Goal: Information Seeking & Learning: Learn about a topic

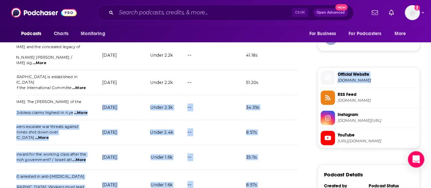
scroll to position [0, 194]
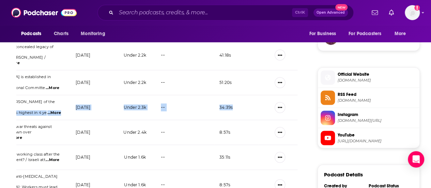
drag, startPoint x: 170, startPoint y: 96, endPoint x: 243, endPoint y: 91, distance: 73.4
click at [243, 95] on tr "World Socialist Web Site Daily Podcast [DATE] [PERSON_NAME]: The [PERSON_NAME] …" at bounding box center [60, 107] width 474 height 25
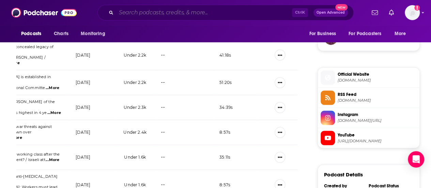
click at [121, 17] on input "Search podcasts, credits, & more..." at bounding box center [204, 12] width 176 height 11
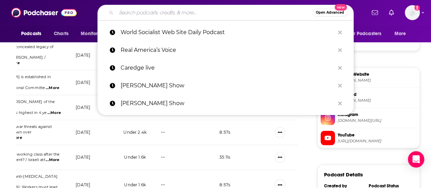
paste input "Autoline After Hours: AAH #759"
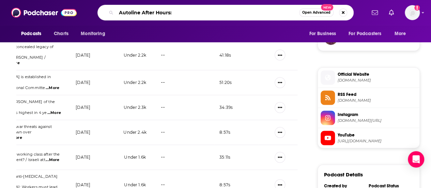
type input "Autoline After Hours"
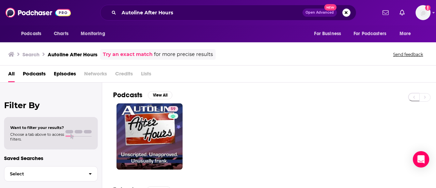
click at [66, 74] on span "Episodes" at bounding box center [65, 75] width 22 height 14
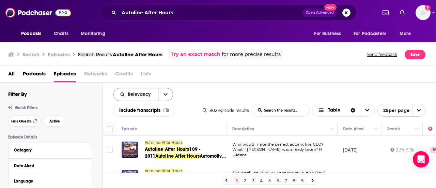
click at [147, 98] on div "Relevancy" at bounding box center [143, 94] width 60 height 13
click at [167, 94] on icon "open menu" at bounding box center [166, 94] width 4 height 5
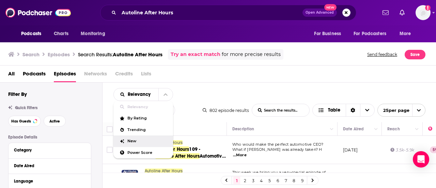
click at [140, 143] on div "New" at bounding box center [143, 141] width 60 height 12
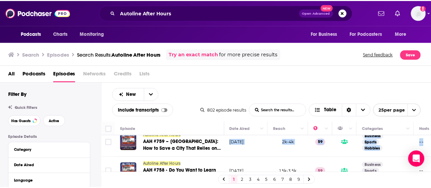
scroll to position [68, 148]
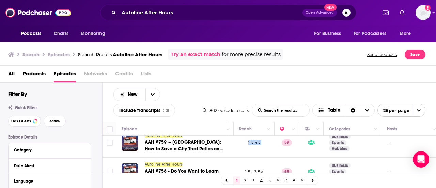
drag, startPoint x: 238, startPoint y: 142, endPoint x: 275, endPoint y: 140, distance: 36.9
click at [275, 140] on tr "Autoline After Hours AAH #759 – [GEOGRAPHIC_DATA]: How to Save a City That Reli…" at bounding box center [268, 142] width 628 height 30
click at [130, 17] on input "Autoline After Hours" at bounding box center [211, 12] width 184 height 11
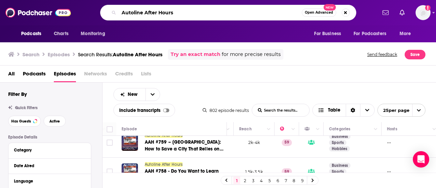
paste input "expert"
type input "Autoexpert"
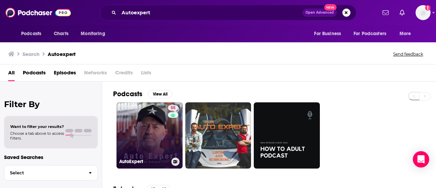
click at [166, 142] on link "55 AutoExpert" at bounding box center [150, 135] width 66 height 66
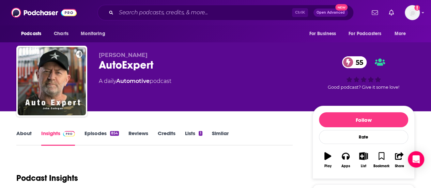
click at [88, 130] on link "Episodes 854" at bounding box center [102, 138] width 34 height 16
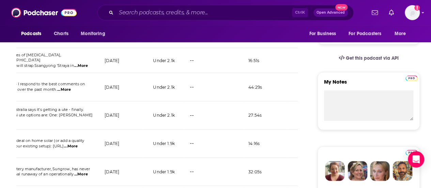
scroll to position [0, 194]
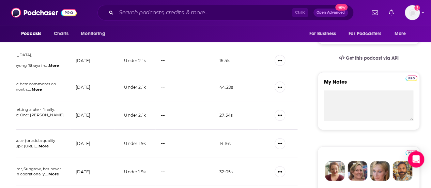
drag, startPoint x: 263, startPoint y: 90, endPoint x: 229, endPoint y: 104, distance: 37.0
click at [128, 12] on input "Search podcasts, credits, & more..." at bounding box center [204, 12] width 176 height 11
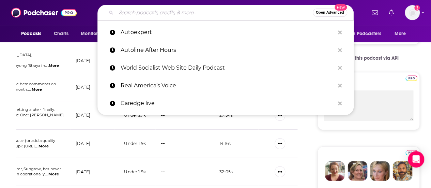
paste input "The Intercooler"
type input "The Intercooler"
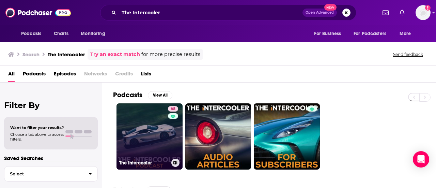
click at [150, 133] on link "68 The Intercooler" at bounding box center [150, 136] width 66 height 66
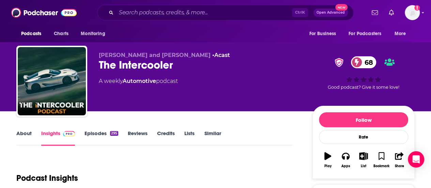
click at [97, 135] on link "Episodes 295" at bounding box center [102, 138] width 34 height 16
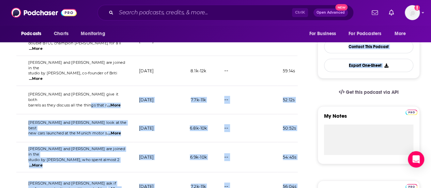
scroll to position [0, 194]
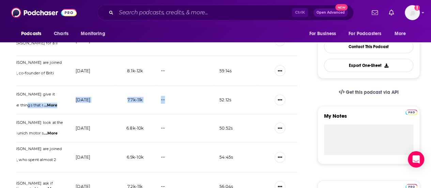
drag, startPoint x: 223, startPoint y: 103, endPoint x: 201, endPoint y: 106, distance: 22.0
click at [201, 106] on tr "The Intercooler Everything we HATE about driving #280 [PERSON_NAME] and [PERSON…" at bounding box center [60, 100] width 474 height 28
click at [129, 12] on input "Search podcasts, credits, & more..." at bounding box center [204, 12] width 176 height 11
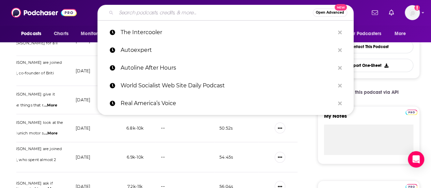
paste input "Autoline Daily"
type input "Autoline Daily"
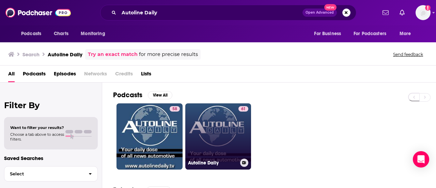
click at [202, 140] on link "61 Autoline Daily" at bounding box center [218, 136] width 66 height 66
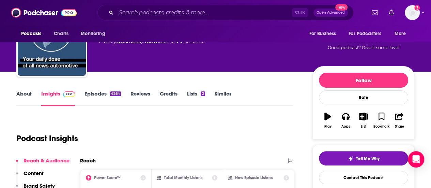
scroll to position [34, 0]
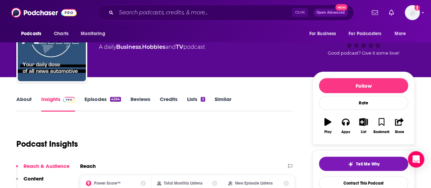
click at [87, 103] on link "Episodes 4264" at bounding box center [103, 104] width 36 height 16
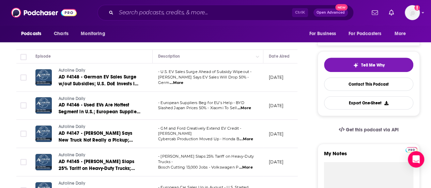
scroll to position [136, 0]
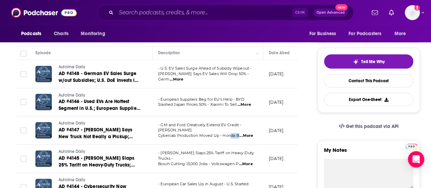
drag, startPoint x: 232, startPoint y: 136, endPoint x: 239, endPoint y: 137, distance: 7.5
click at [239, 137] on td "- GM and Ford Creatively Extend EV Credit - Tesla Cybercab Production Moved Up …" at bounding box center [208, 130] width 111 height 28
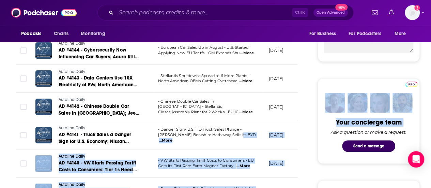
scroll to position [0, 194]
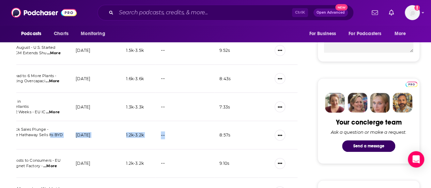
drag, startPoint x: 233, startPoint y: 138, endPoint x: 180, endPoint y: 139, distance: 53.2
click at [180, 139] on tr "Autoline Daily AD #4141 - Truck Sales a Danger Sign for U.S. Economy; Nissan De…" at bounding box center [60, 135] width 474 height 28
click at [171, 15] on input "Search podcasts, credits, & more..." at bounding box center [204, 12] width 176 height 11
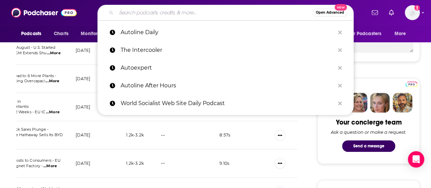
paste input "Automotive News Daily"
type input "Automotive News Daily"
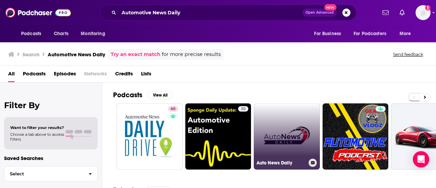
click at [275, 136] on link "Auto News Daily" at bounding box center [287, 136] width 66 height 66
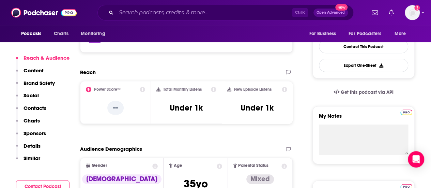
scroll to position [68, 0]
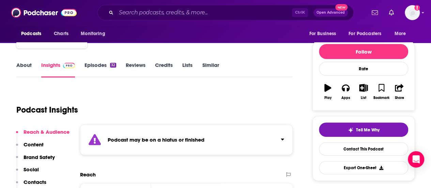
click at [95, 66] on link "Episodes 32" at bounding box center [101, 70] width 32 height 16
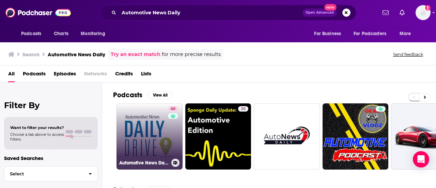
click at [136, 134] on link "60 Automotive News Daily Drive" at bounding box center [150, 136] width 66 height 66
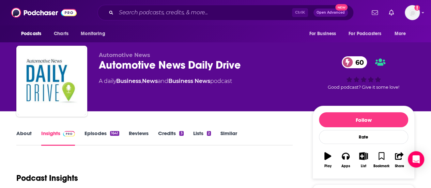
click at [103, 131] on link "Episodes 1641" at bounding box center [102, 138] width 35 height 16
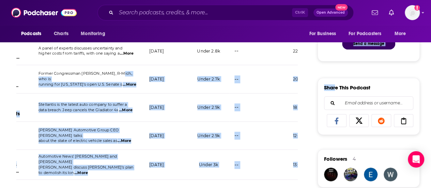
scroll to position [0, 194]
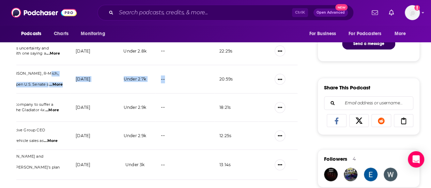
drag, startPoint x: 288, startPoint y: 74, endPoint x: 200, endPoint y: 79, distance: 87.7
click at [200, 79] on tr "Automotive News Daily Drive [DATE] | Former Congressman [PERSON_NAME] Part 1; J…" at bounding box center [60, 79] width 474 height 28
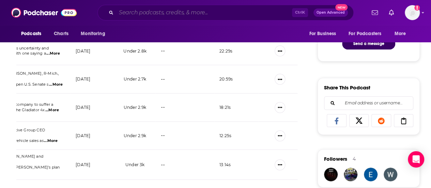
click at [138, 7] on input "Search podcasts, credits, & more..." at bounding box center [204, 12] width 176 height 11
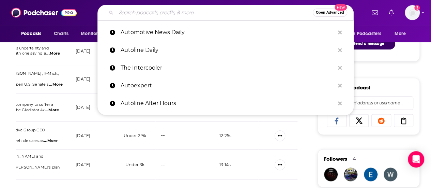
paste input "The Prof G Pod with [PERSON_NAME]"
type input "The Prof G Pod with [PERSON_NAME]"
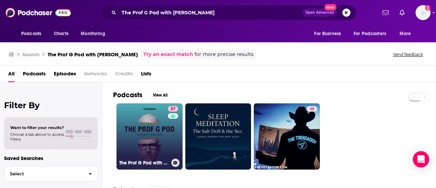
click at [161, 143] on link "87 The Prof G Pod with [PERSON_NAME]" at bounding box center [150, 136] width 66 height 66
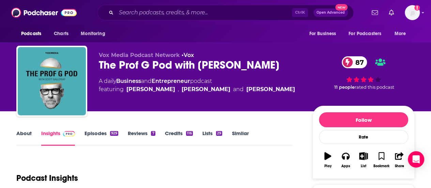
scroll to position [68, 0]
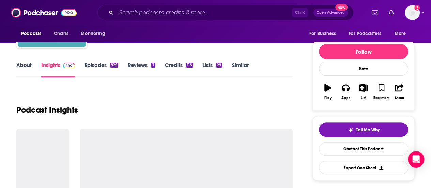
click at [104, 70] on link "Episodes 929" at bounding box center [102, 70] width 34 height 16
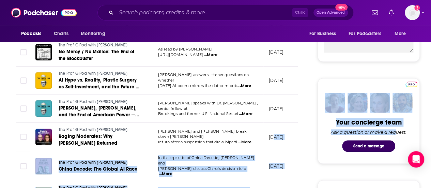
scroll to position [0, 194]
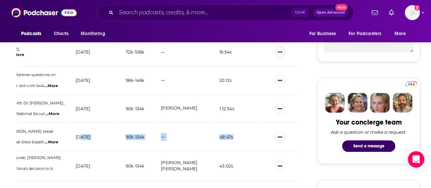
drag, startPoint x: 274, startPoint y: 130, endPoint x: 268, endPoint y: 133, distance: 7.0
click at [268, 133] on tr "The Prof G Pod with [PERSON_NAME] Raging Moderates: Why [PERSON_NAME] Returned …" at bounding box center [60, 137] width 474 height 28
click at [140, 15] on input "Search podcasts, credits, & more..." at bounding box center [204, 12] width 176 height 11
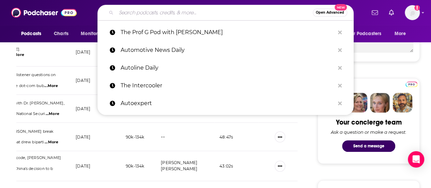
paste input "The [PERSON_NAME] Radio Network Time For Pet Questions With Dr. Matt"
type input "The [PERSON_NAME] Radio Network Time For Pet Questions With Dr. Matt"
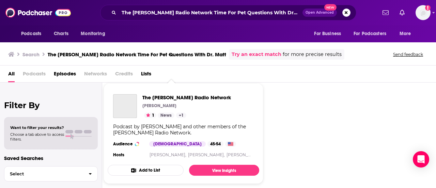
click at [191, 107] on div "[PERSON_NAME]" at bounding box center [186, 105] width 89 height 5
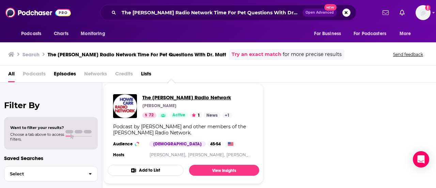
click at [189, 98] on span "The [PERSON_NAME] Radio Network" at bounding box center [187, 97] width 90 height 6
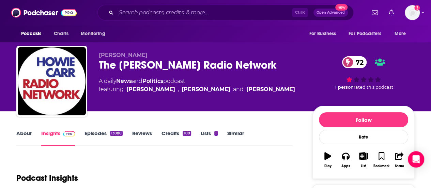
click at [89, 138] on link "Episodes 13080" at bounding box center [104, 138] width 38 height 16
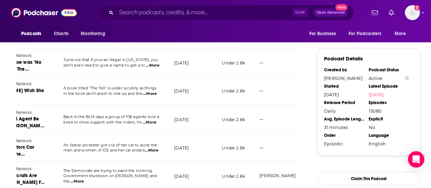
scroll to position [0, 96]
